Goal: Transaction & Acquisition: Purchase product/service

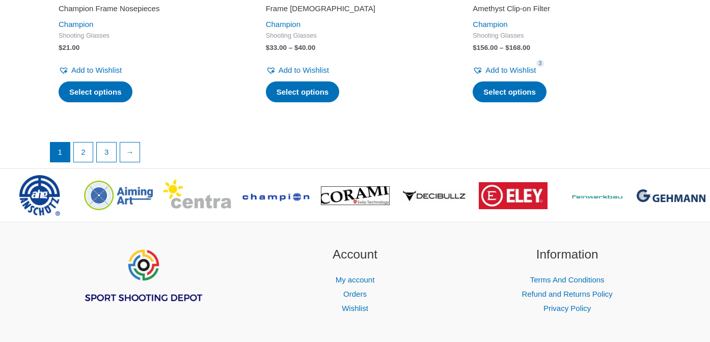
scroll to position [1967, 0]
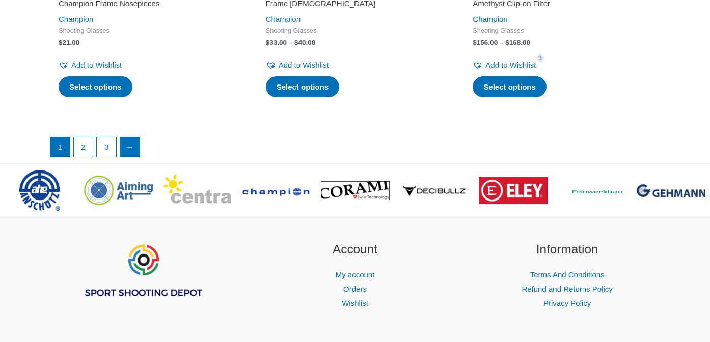
click at [131, 157] on link "→" at bounding box center [129, 146] width 19 height 19
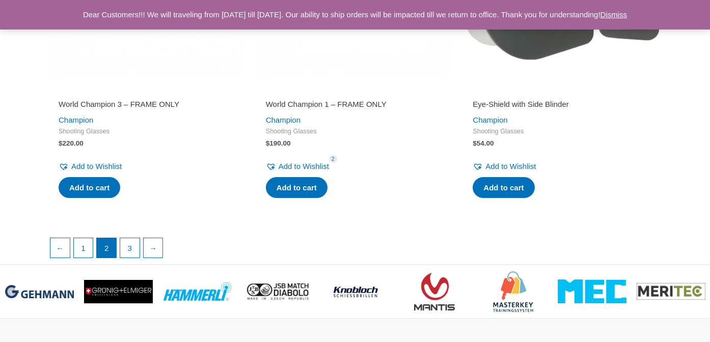
scroll to position [1737, 0]
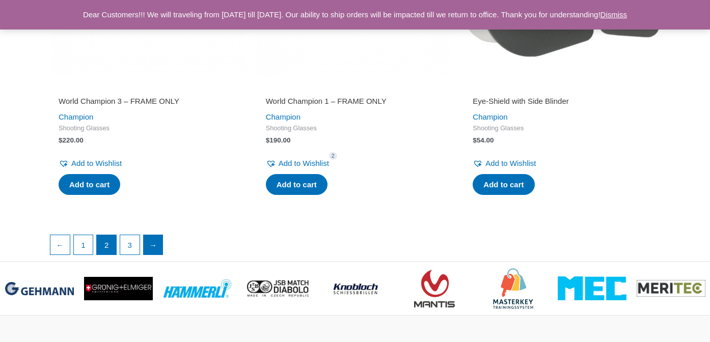
click at [152, 235] on link "→" at bounding box center [153, 244] width 19 height 19
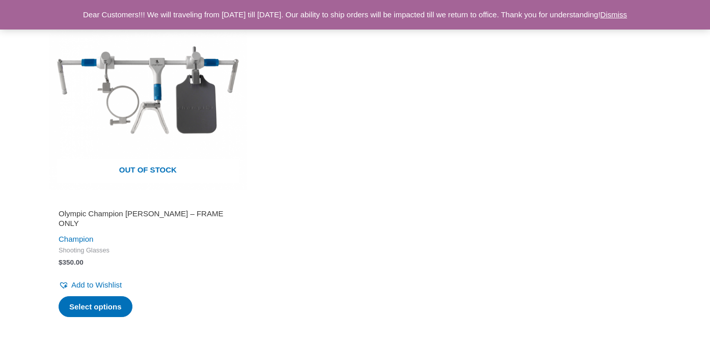
scroll to position [768, 0]
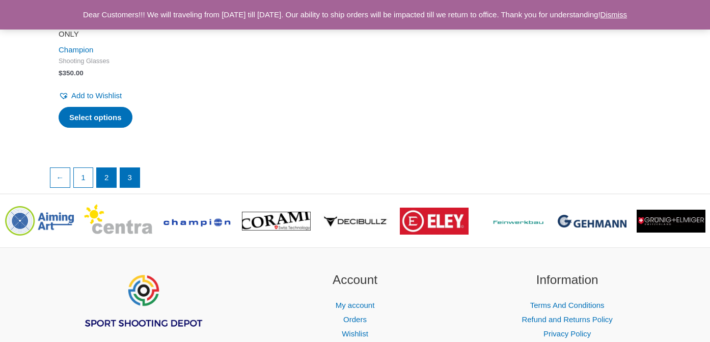
click at [108, 169] on link "2" at bounding box center [106, 177] width 19 height 19
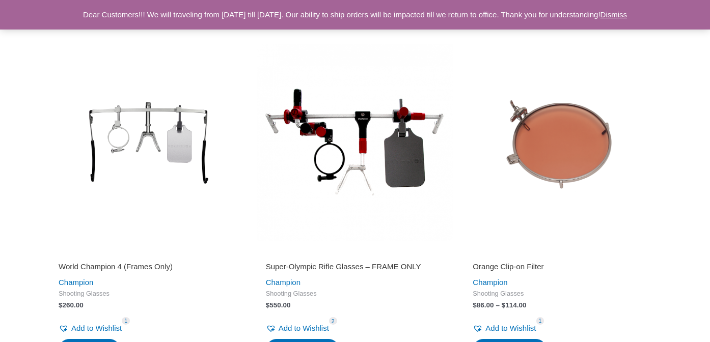
scroll to position [560, 0]
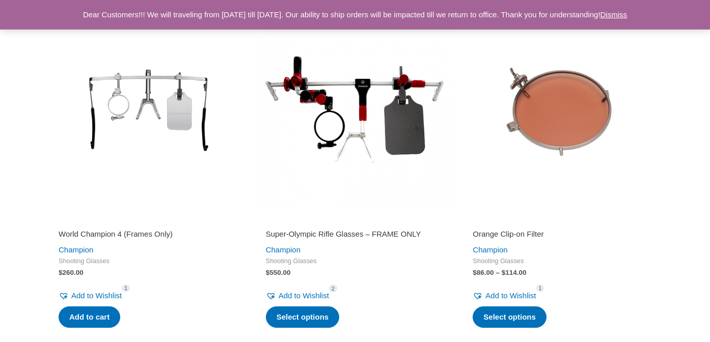
click at [136, 230] on h2 "World Champion 4 (Frames Only)" at bounding box center [148, 234] width 179 height 10
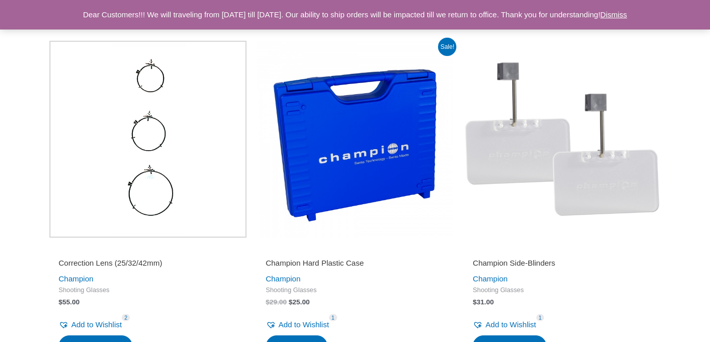
scroll to position [1228, 0]
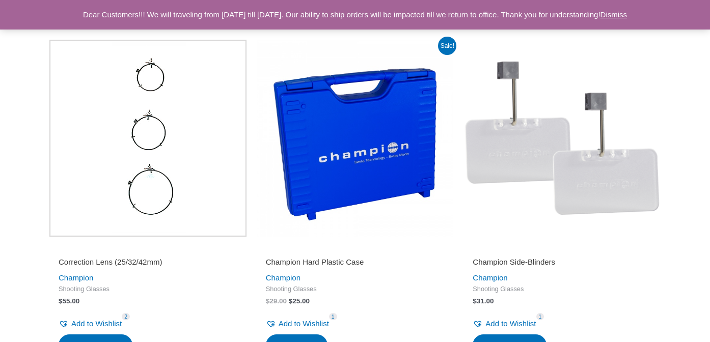
click at [131, 257] on h2 "Correction Lens (25/32/42mm)" at bounding box center [148, 262] width 179 height 10
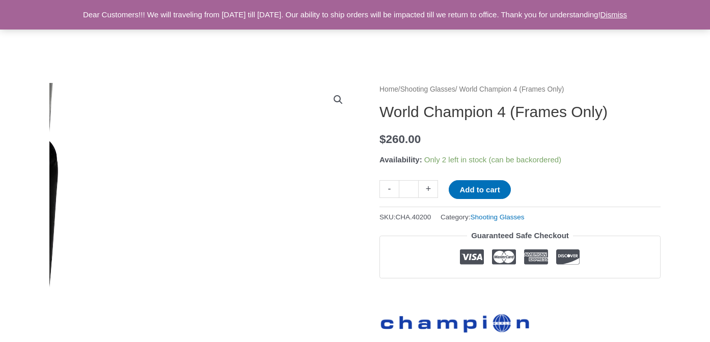
scroll to position [56, 0]
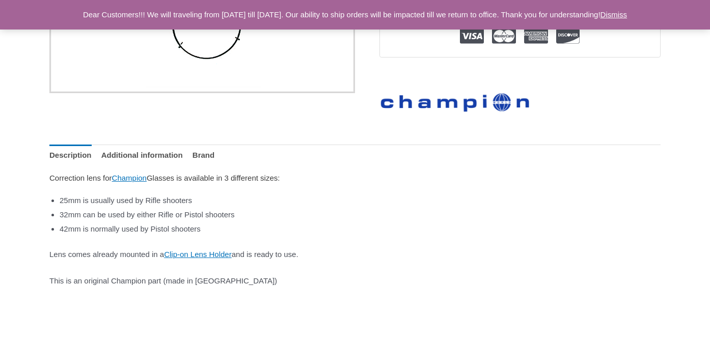
scroll to position [352, 0]
